Goal: Information Seeking & Learning: Learn about a topic

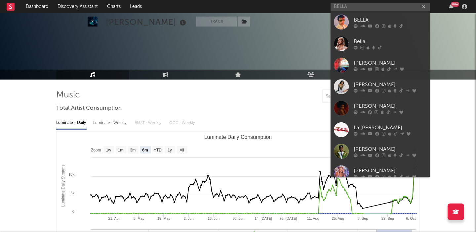
select select "6m"
select select "1w"
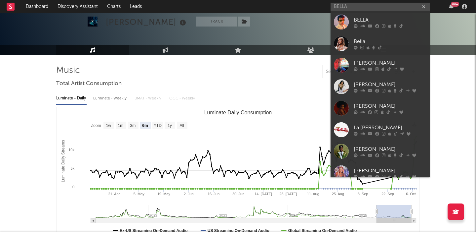
click at [380, 7] on input "BELLA" at bounding box center [380, 7] width 99 height 8
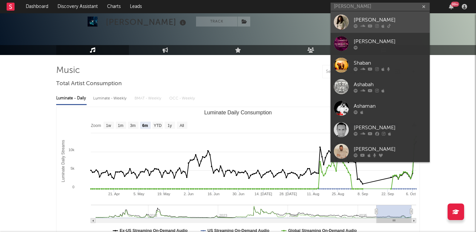
type input "[PERSON_NAME]"
click at [391, 17] on div "[PERSON_NAME]" at bounding box center [390, 20] width 73 height 8
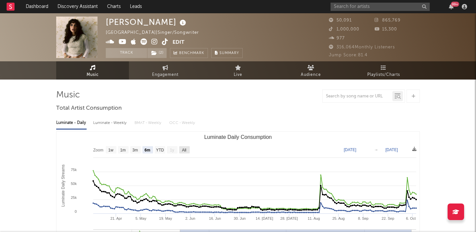
click at [184, 149] on text "All" at bounding box center [184, 150] width 4 height 5
select select "All"
type input "[DATE]"
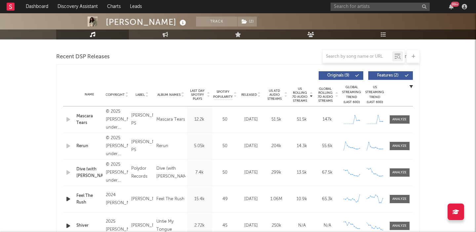
scroll to position [224, 0]
click at [401, 118] on div at bounding box center [400, 119] width 14 height 5
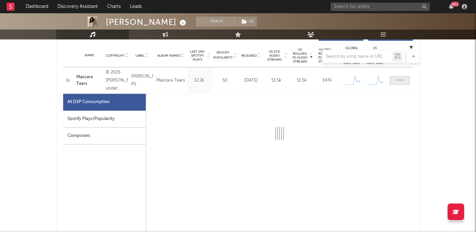
select select "1w"
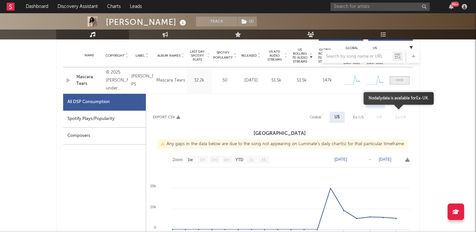
scroll to position [264, 0]
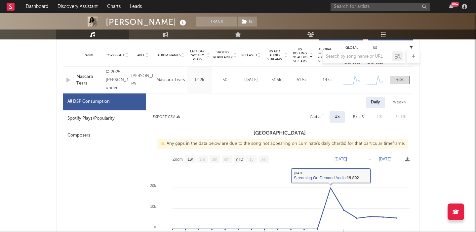
click at [320, 115] on div "Global" at bounding box center [316, 117] width 12 height 8
select select "1w"
